Goal: Transaction & Acquisition: Purchase product/service

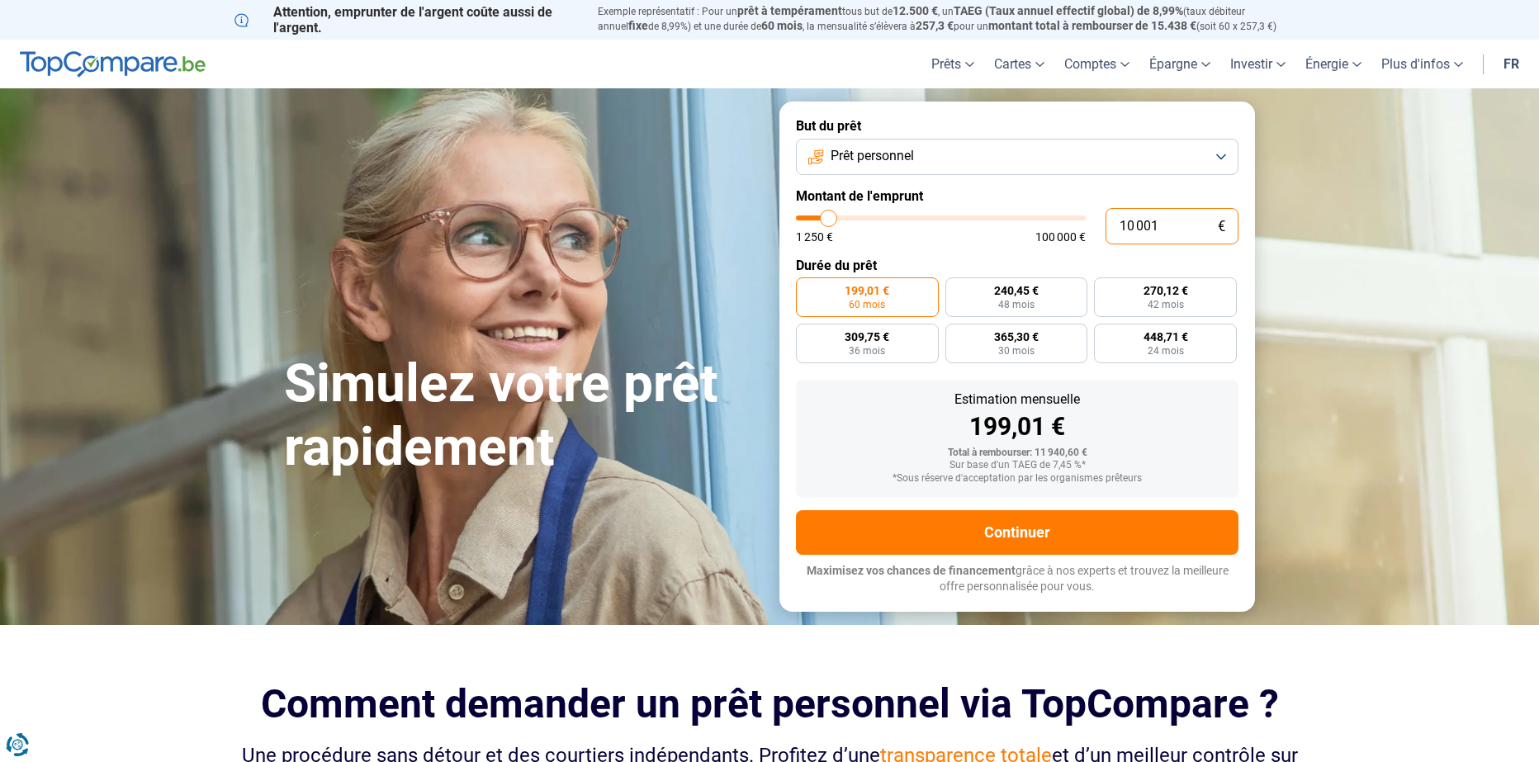
drag, startPoint x: 1157, startPoint y: 231, endPoint x: 1031, endPoint y: 249, distance: 127.6
click at [1034, 249] on form "But du prêt Prêt personnel Montant de l'emprunt 10 001 € 1 250 € 100 000 € Duré…" at bounding box center [1018, 357] width 476 height 510
type input "1"
type input "1250"
type input "10"
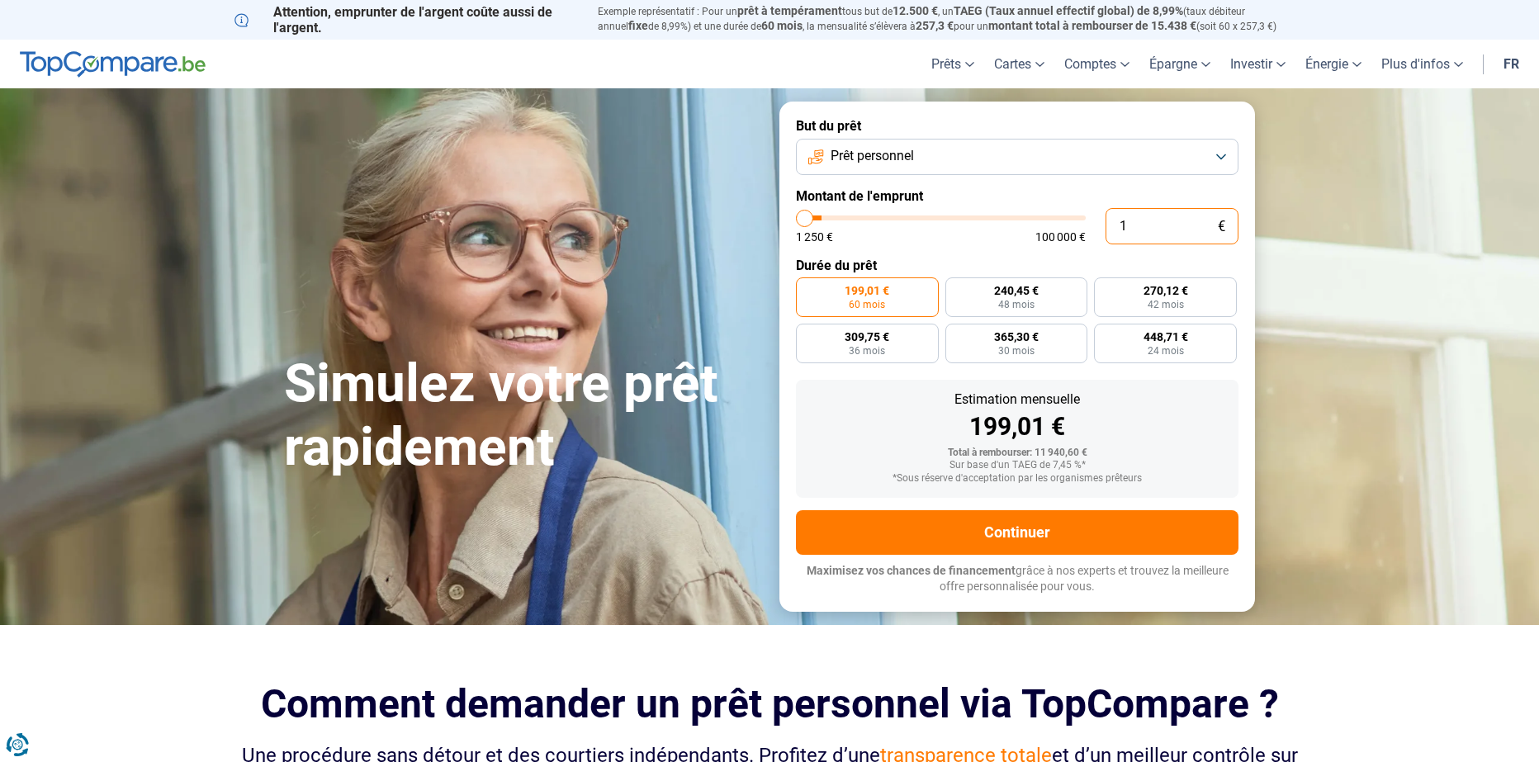
type input "1250"
type input "100"
type input "1250"
type input "1 000"
type input "1250"
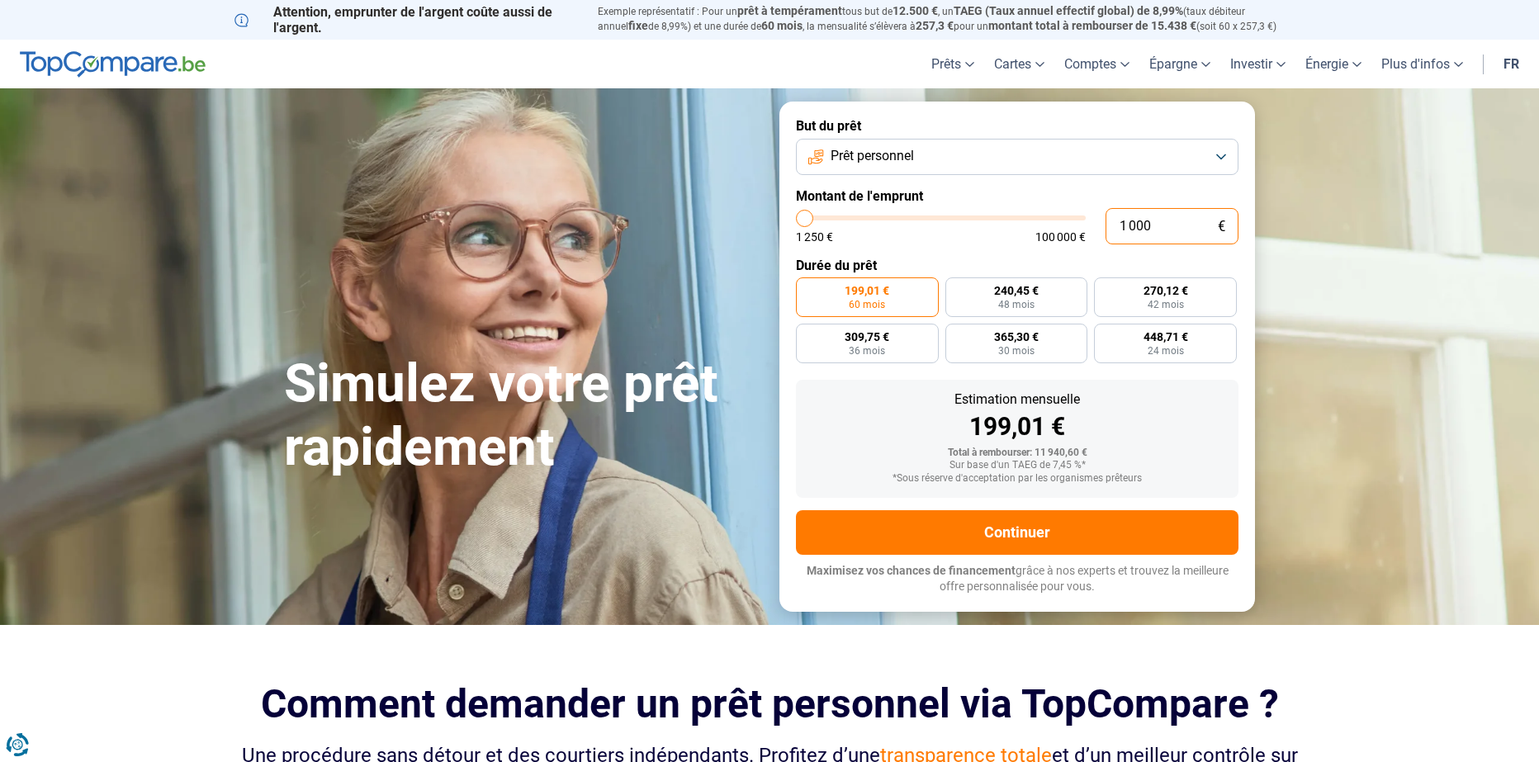
type input "10 000"
type input "10000"
type input "10 000"
radio input "true"
click at [1348, 294] on section "Simulez votre prêt rapidement Simulez votre prêt rapidement But du prêt Prêt pe…" at bounding box center [769, 356] width 1539 height 536
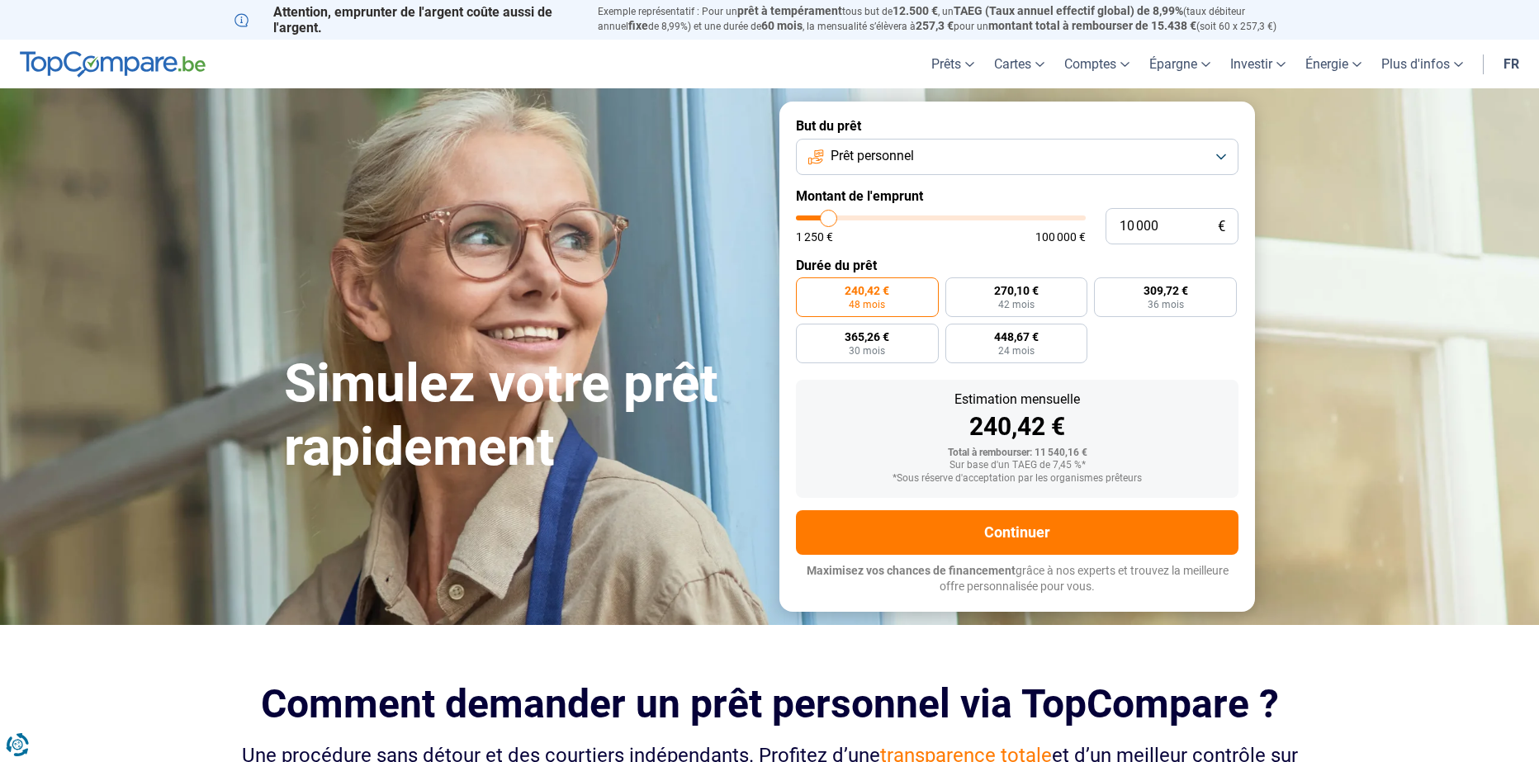
click at [980, 243] on div "1 250 € 100 000 €" at bounding box center [941, 237] width 290 height 12
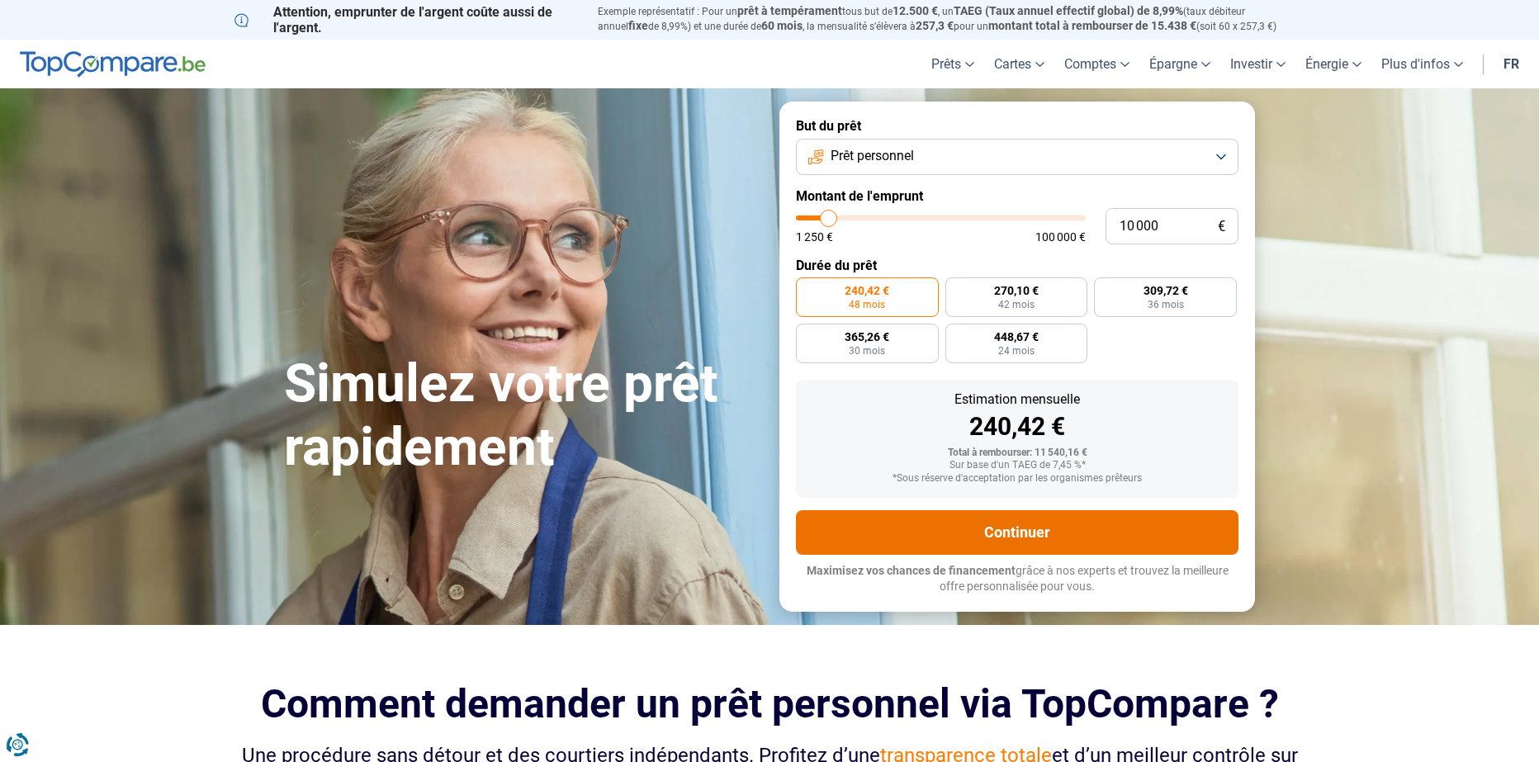
click at [974, 548] on button "Continuer" at bounding box center [1017, 532] width 443 height 45
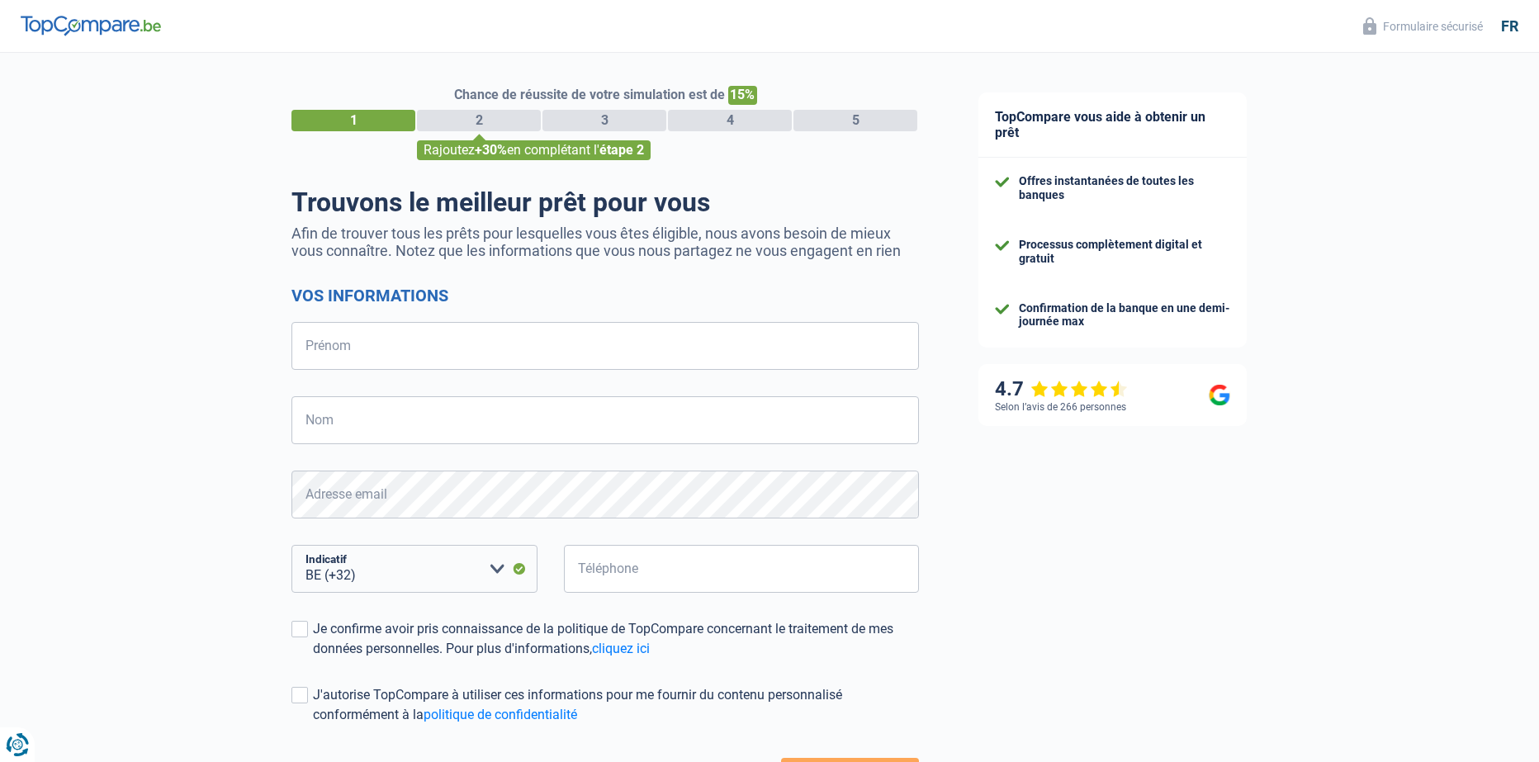
select select "32"
